Goal: Check status: Check status

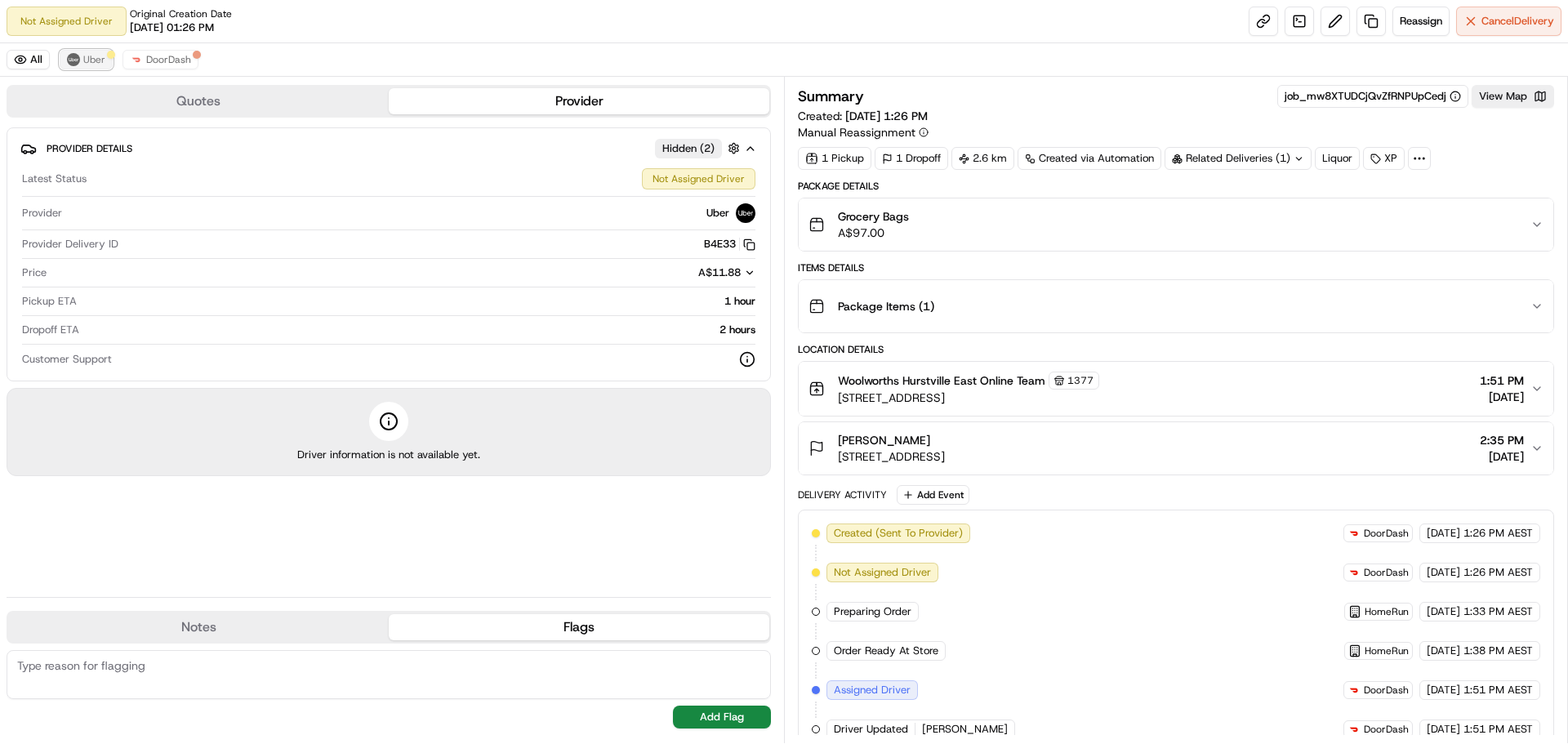
click at [85, 56] on span "Uber" at bounding box center [94, 60] width 22 height 13
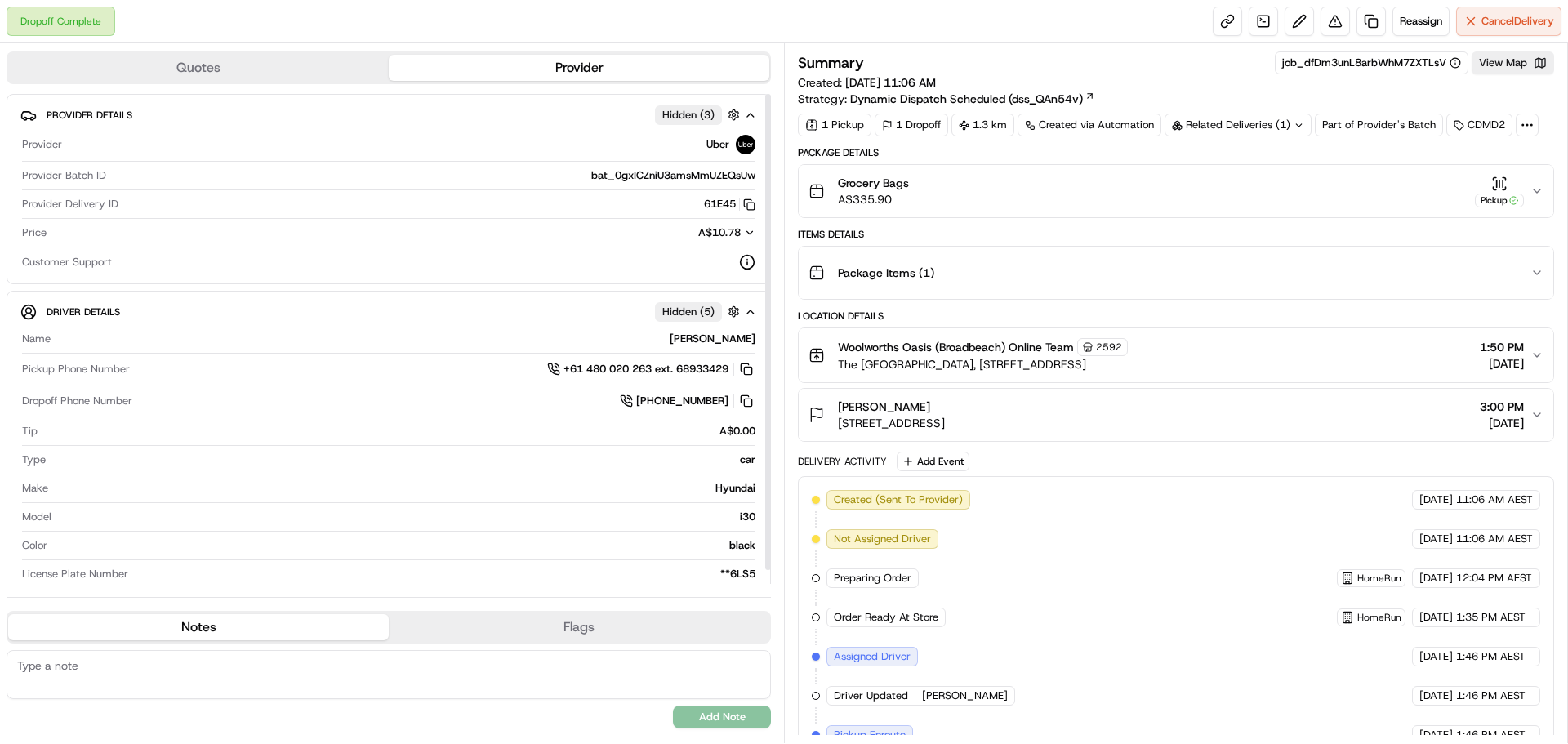
scroll to position [15, 0]
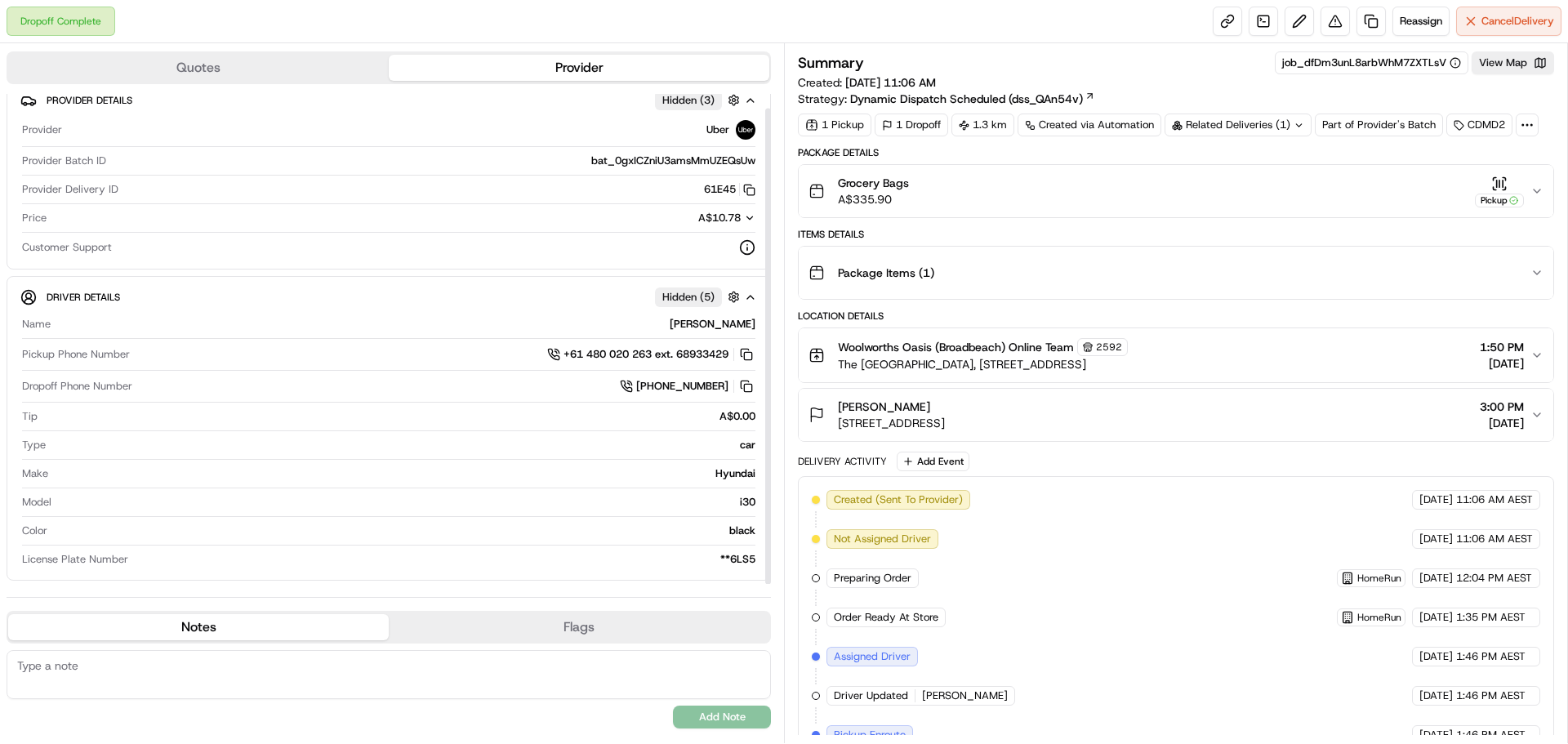
drag, startPoint x: 769, startPoint y: 279, endPoint x: 771, endPoint y: 305, distance: 26.1
click at [771, 305] on div at bounding box center [768, 346] width 6 height 476
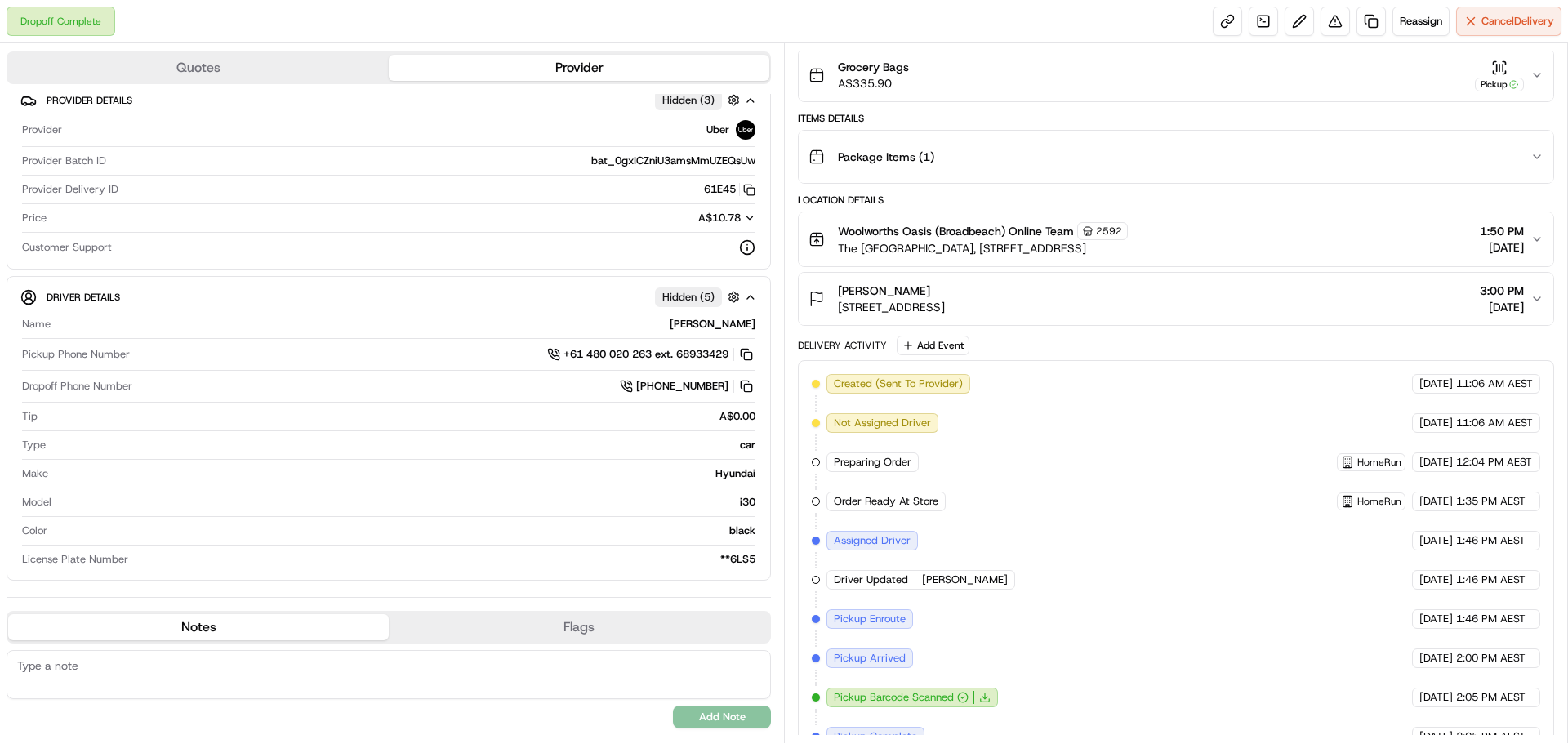
scroll to position [0, 0]
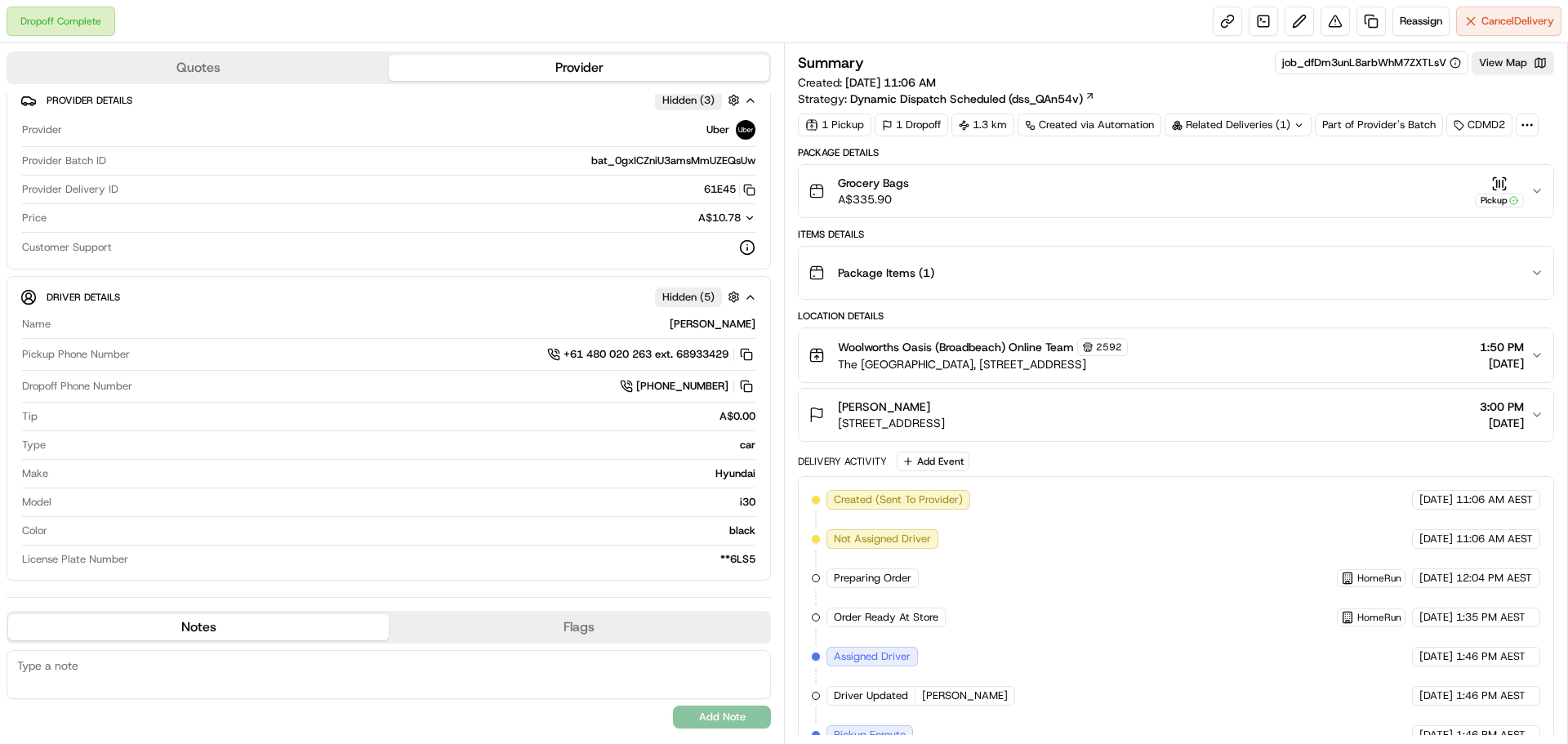
click at [1529, 191] on div "Grocery Bags A$335.90 Pickup" at bounding box center [1170, 191] width 722 height 32
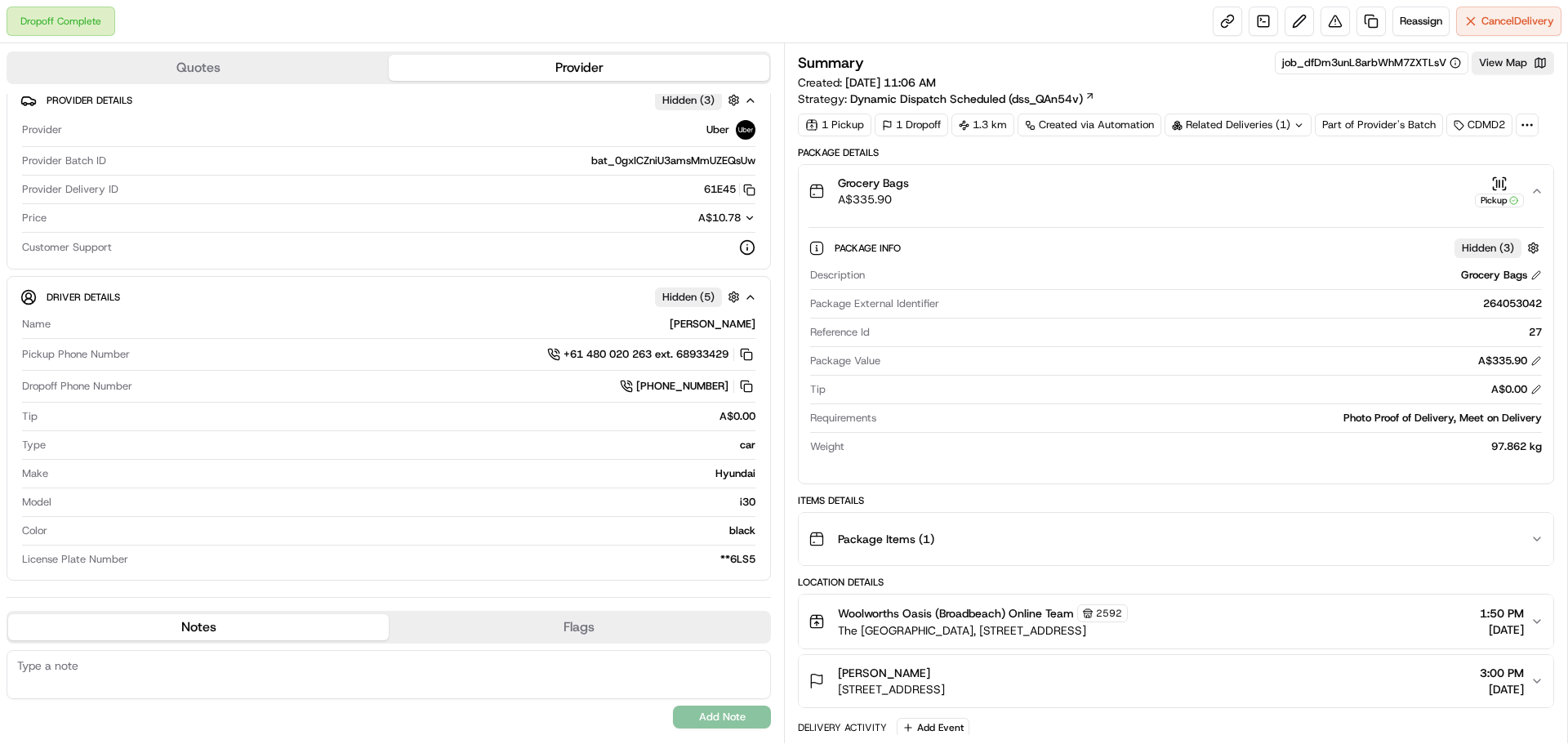
click at [1534, 191] on icon "button" at bounding box center [1536, 191] width 13 height 13
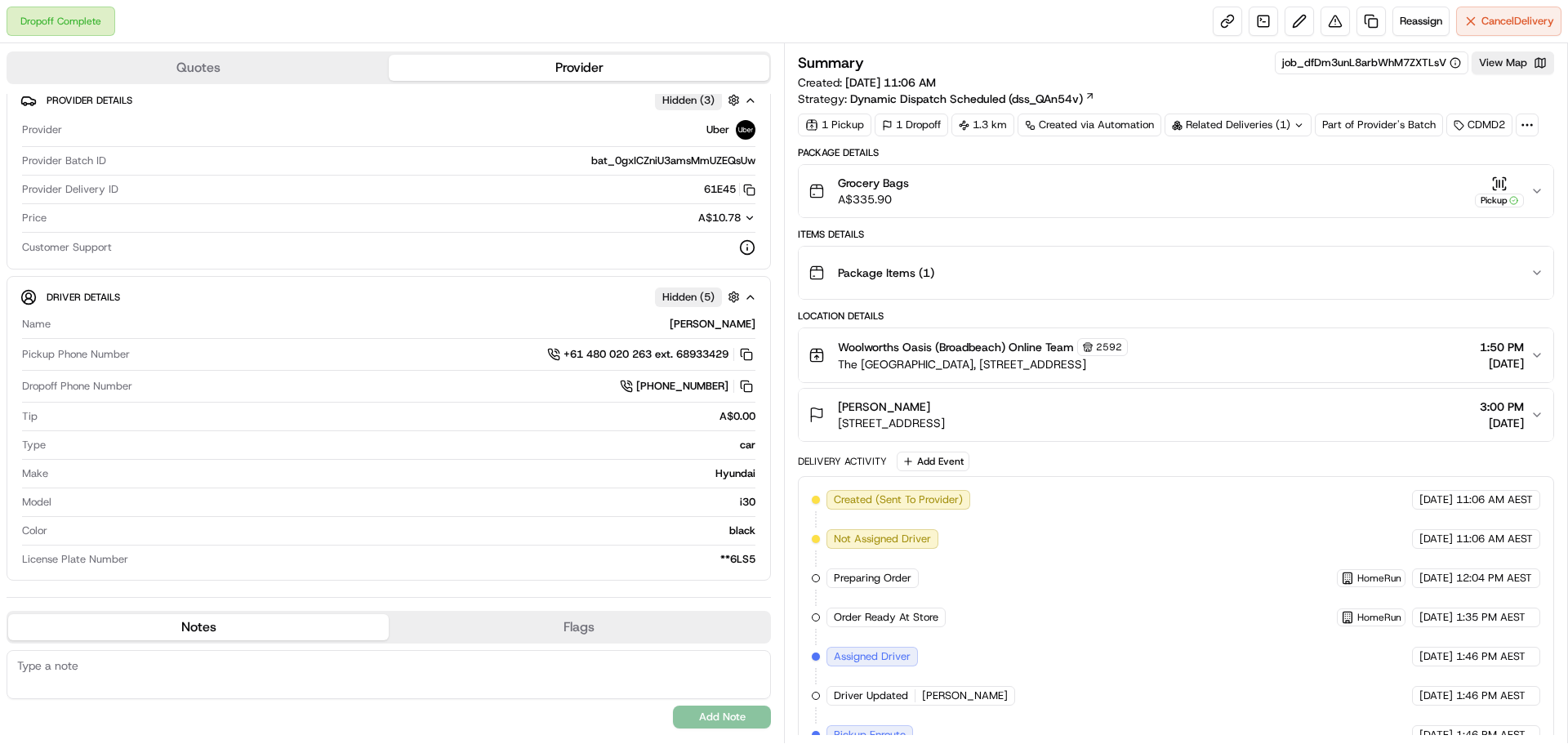
click at [1251, 126] on div "Related Deliveries (1)" at bounding box center [1238, 124] width 147 height 22
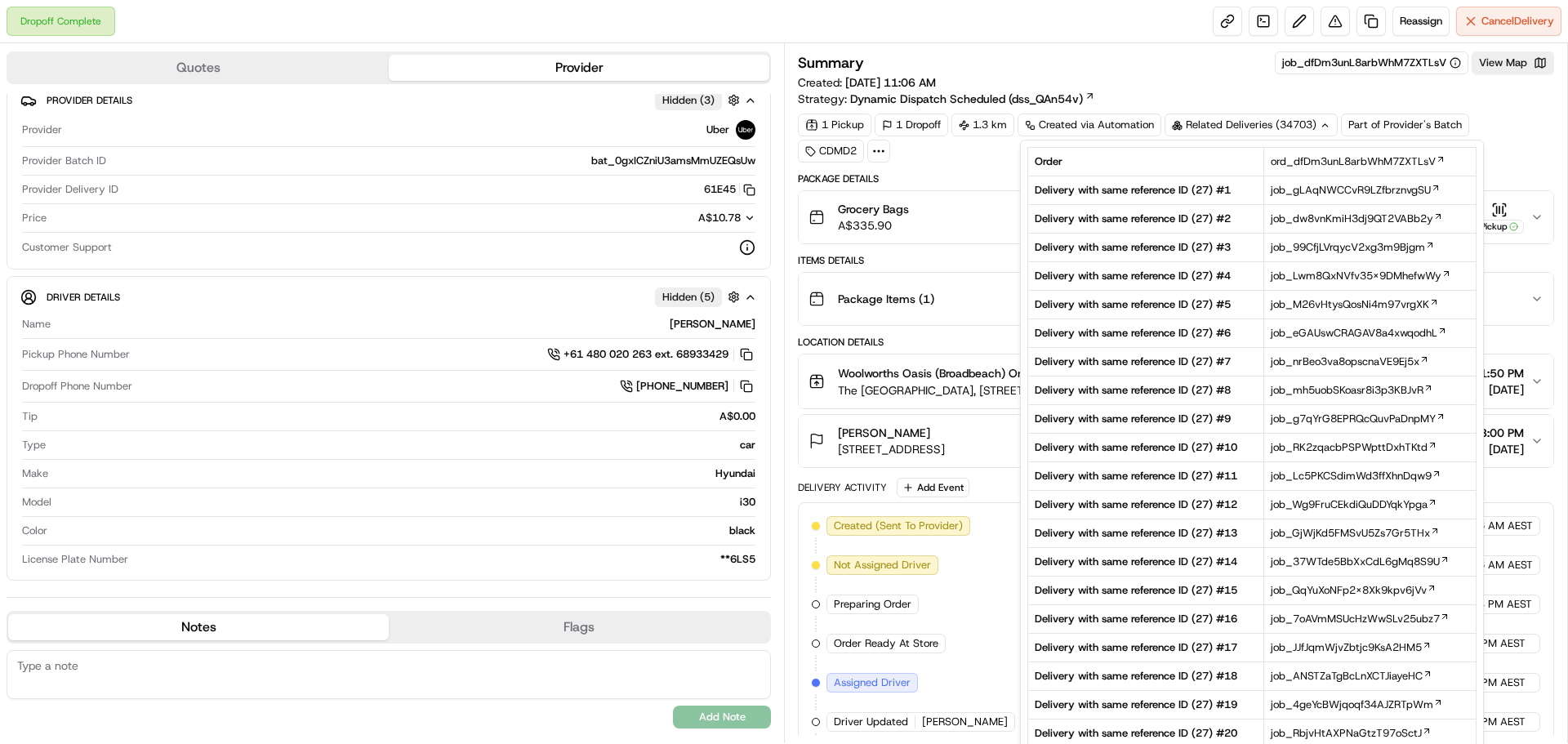
click at [932, 221] on div "Package Details Grocery Bags A$335.90 Pickup Items Details Package Items ( 1 ) …" at bounding box center [1175, 596] width 756 height 848
click at [958, 201] on div "Grocery Bags A$335.90 Pickup" at bounding box center [1170, 216] width 722 height 32
